Goal: Information Seeking & Learning: Find specific fact

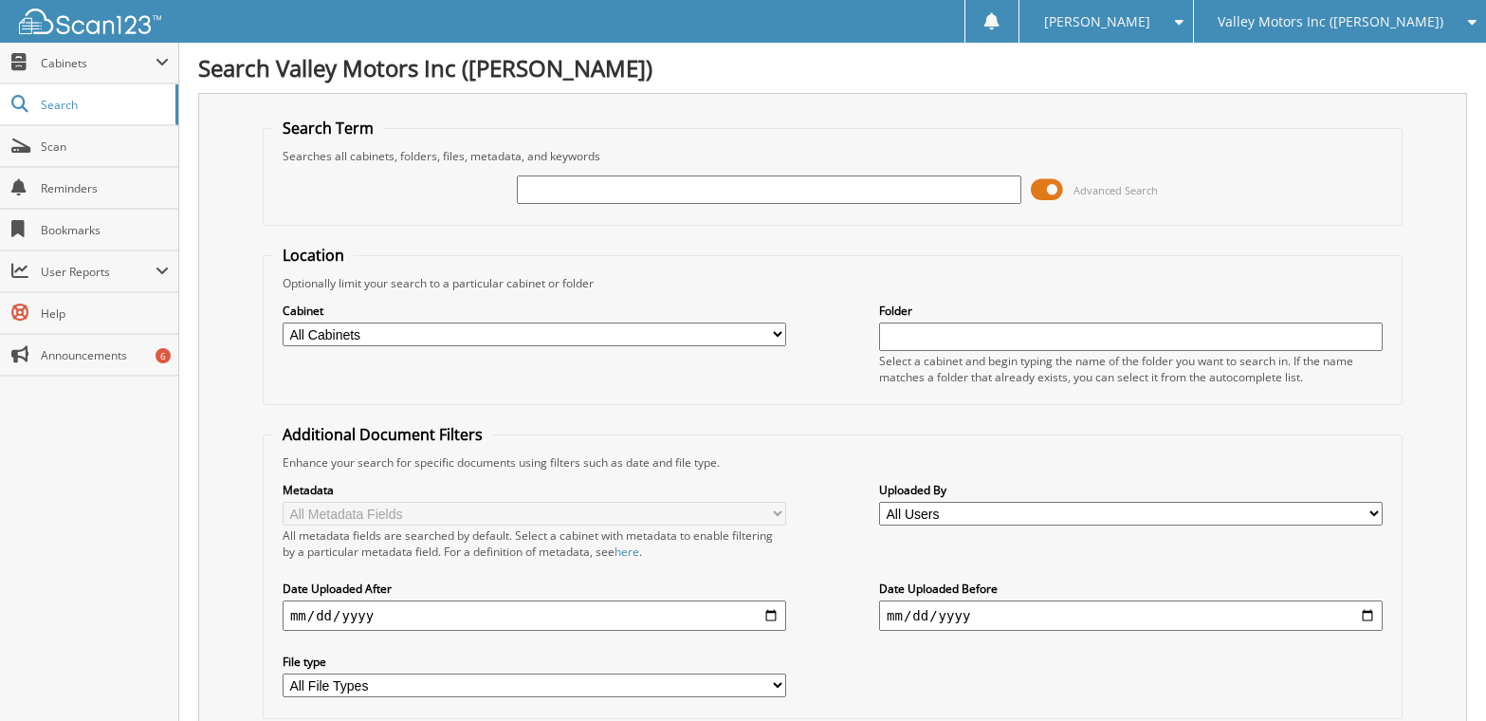
click at [558, 196] on input "text" at bounding box center [769, 189] width 504 height 28
type input "[PERSON_NAME]"
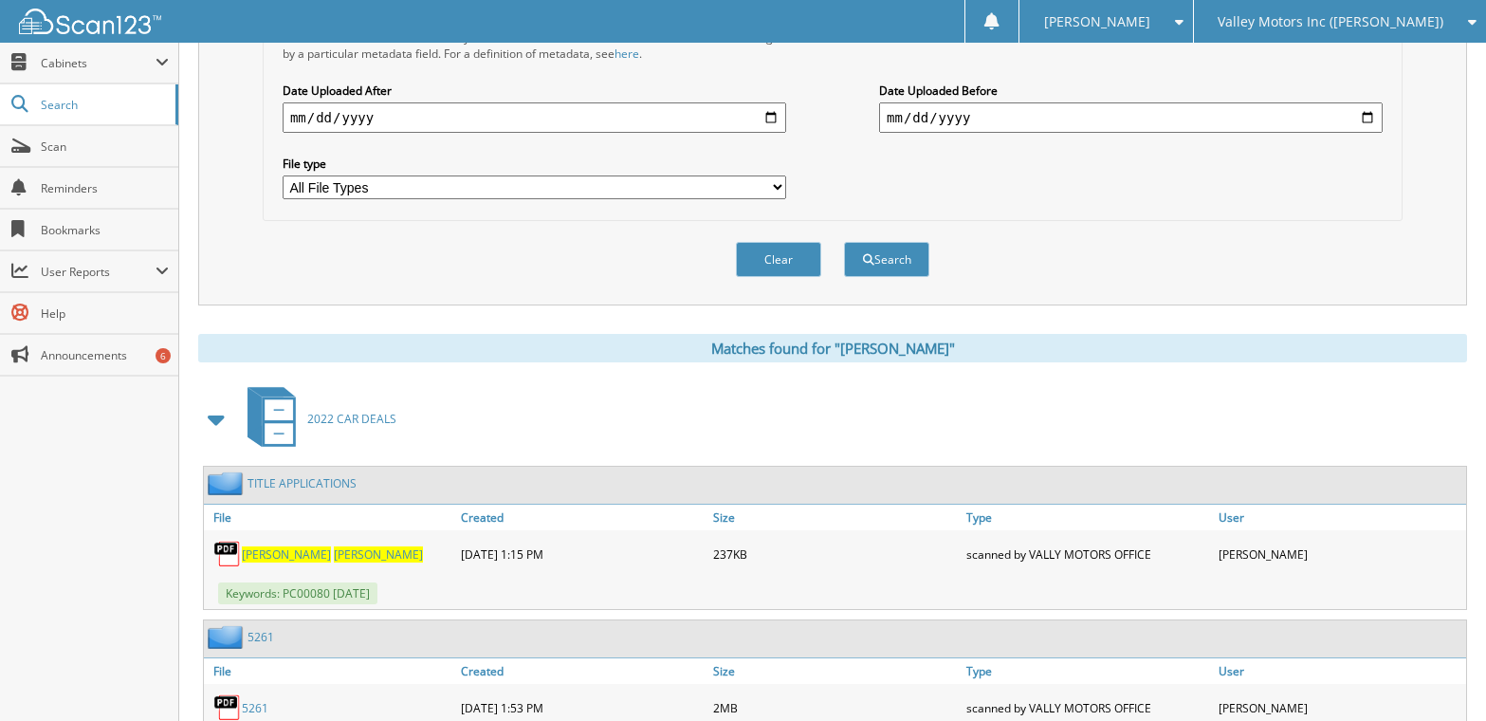
scroll to position [474, 0]
